Goal: Check status

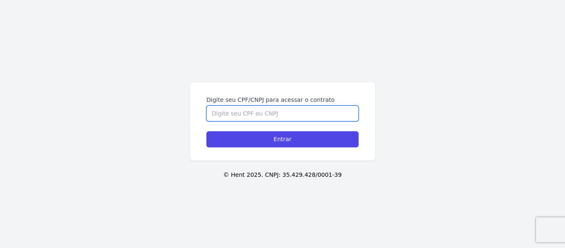
click at [221, 113] on input "Digite seu CPF/CNPJ para acessar o contrato" at bounding box center [282, 114] width 152 height 16
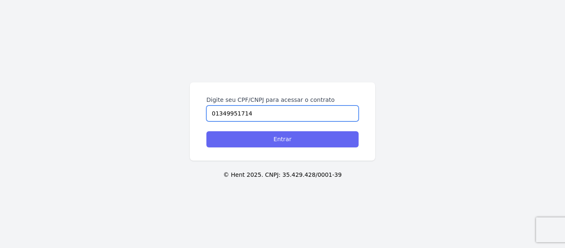
type input "01349951714"
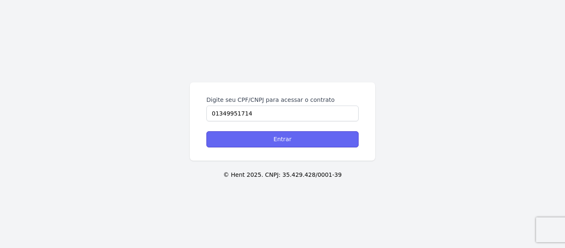
click at [224, 143] on input "Entrar" at bounding box center [282, 139] width 152 height 16
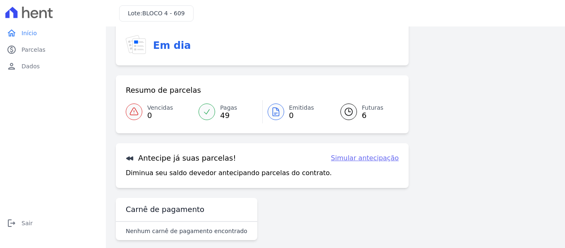
scroll to position [68, 0]
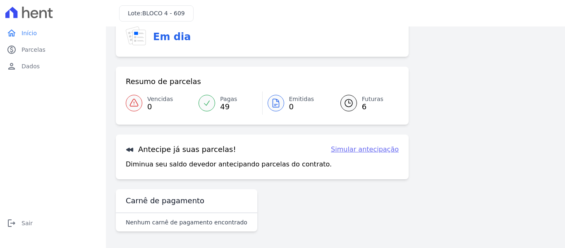
click at [345, 103] on icon at bounding box center [348, 102] width 7 height 7
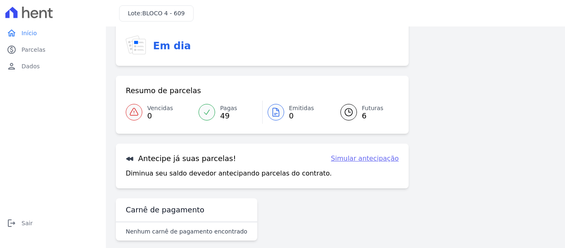
scroll to position [68, 0]
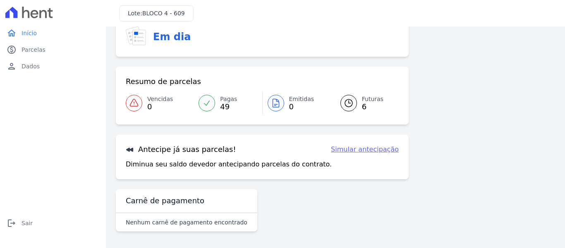
click at [344, 102] on icon at bounding box center [349, 103] width 10 height 10
